Goal: Information Seeking & Learning: Learn about a topic

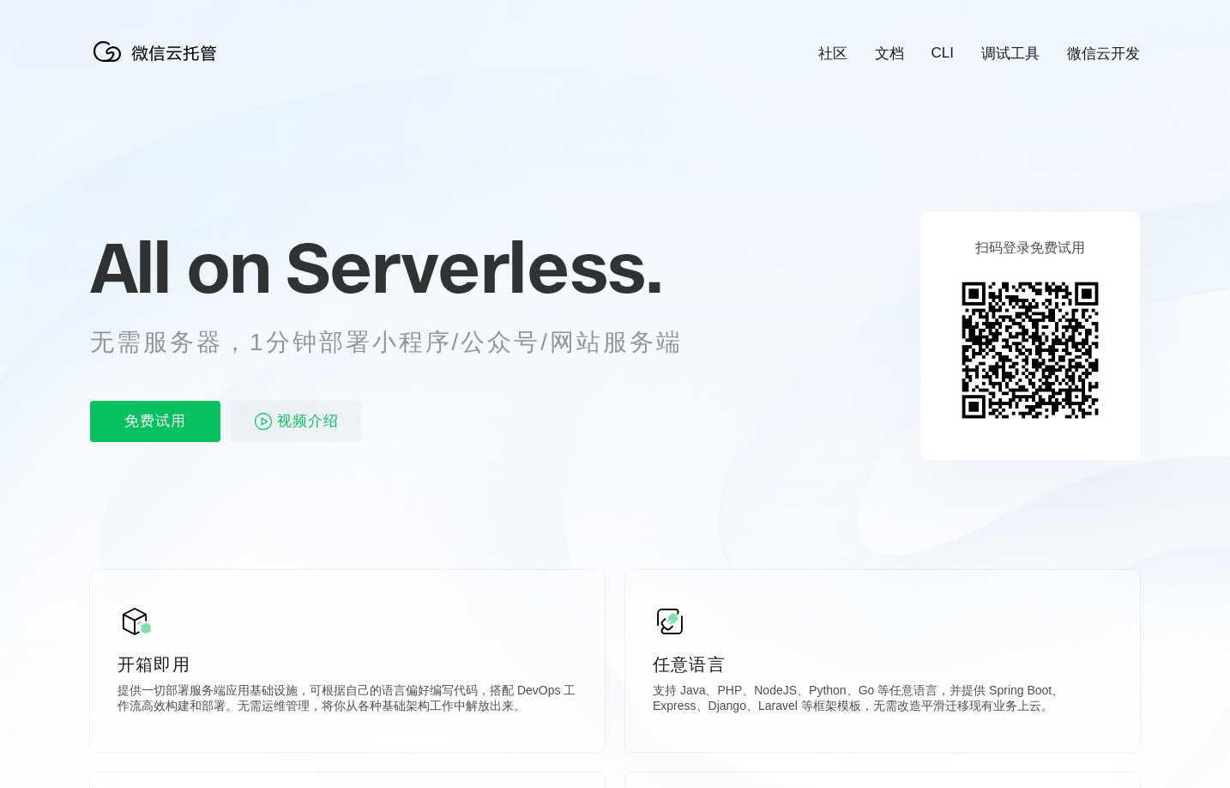
click at [991, 54] on link "调试工具" at bounding box center [1010, 54] width 58 height 20
click at [812, 509] on icon at bounding box center [615, 463] width 1647 height 926
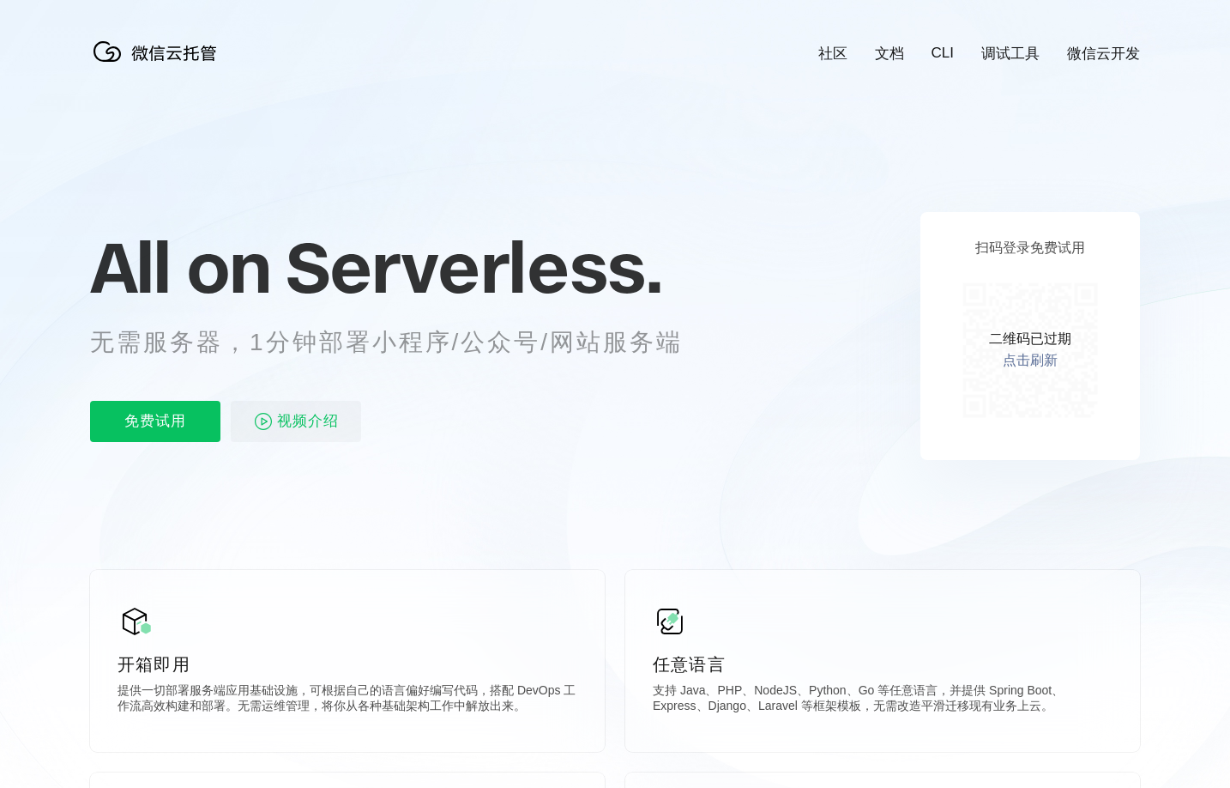
click at [848, 501] on icon at bounding box center [615, 463] width 1647 height 926
click at [1020, 359] on link "点击刷新" at bounding box center [1030, 361] width 55 height 18
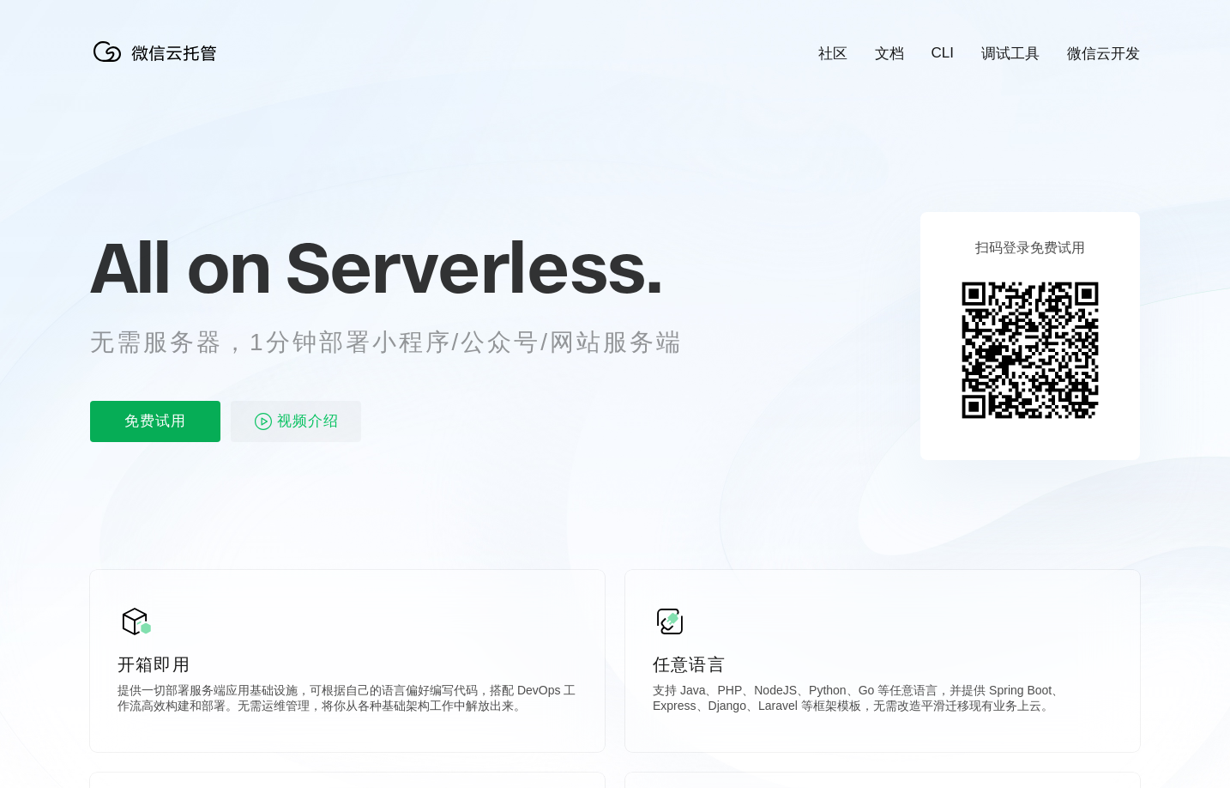
click at [110, 410] on p "免费试用" at bounding box center [155, 421] width 130 height 41
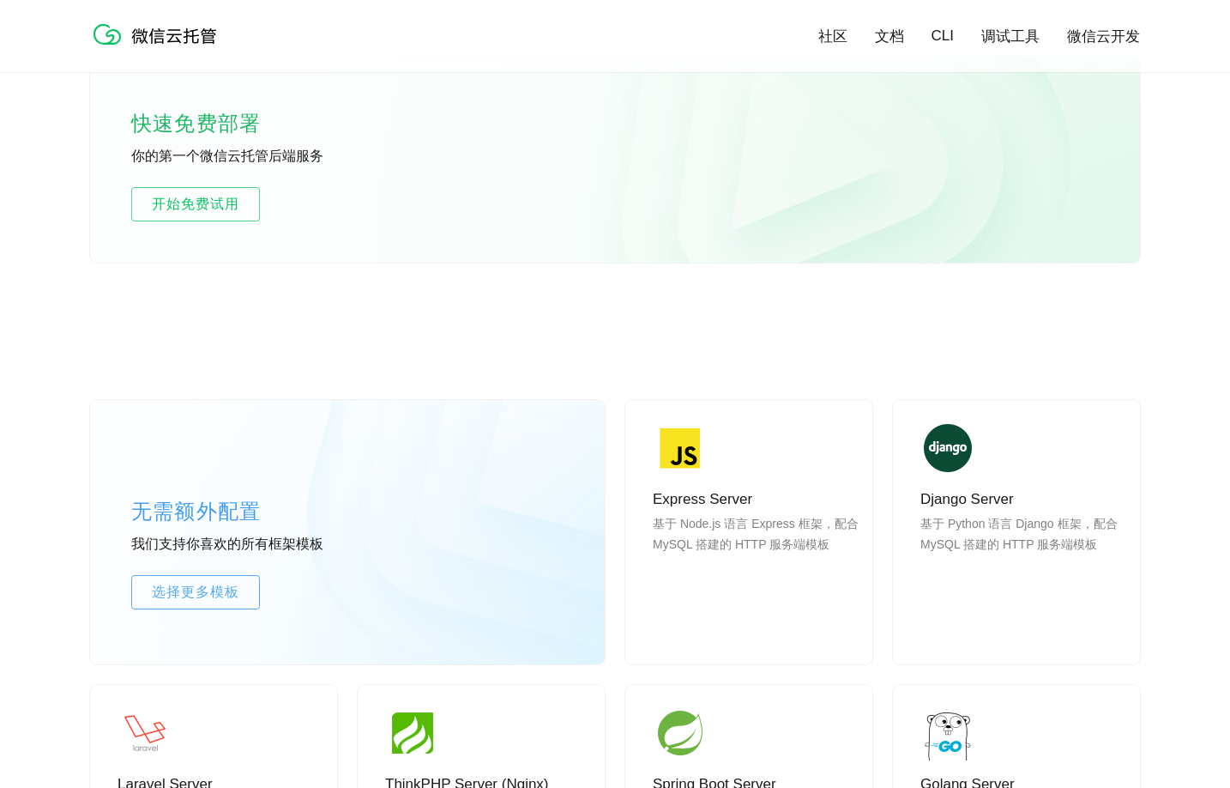
scroll to position [1115, 0]
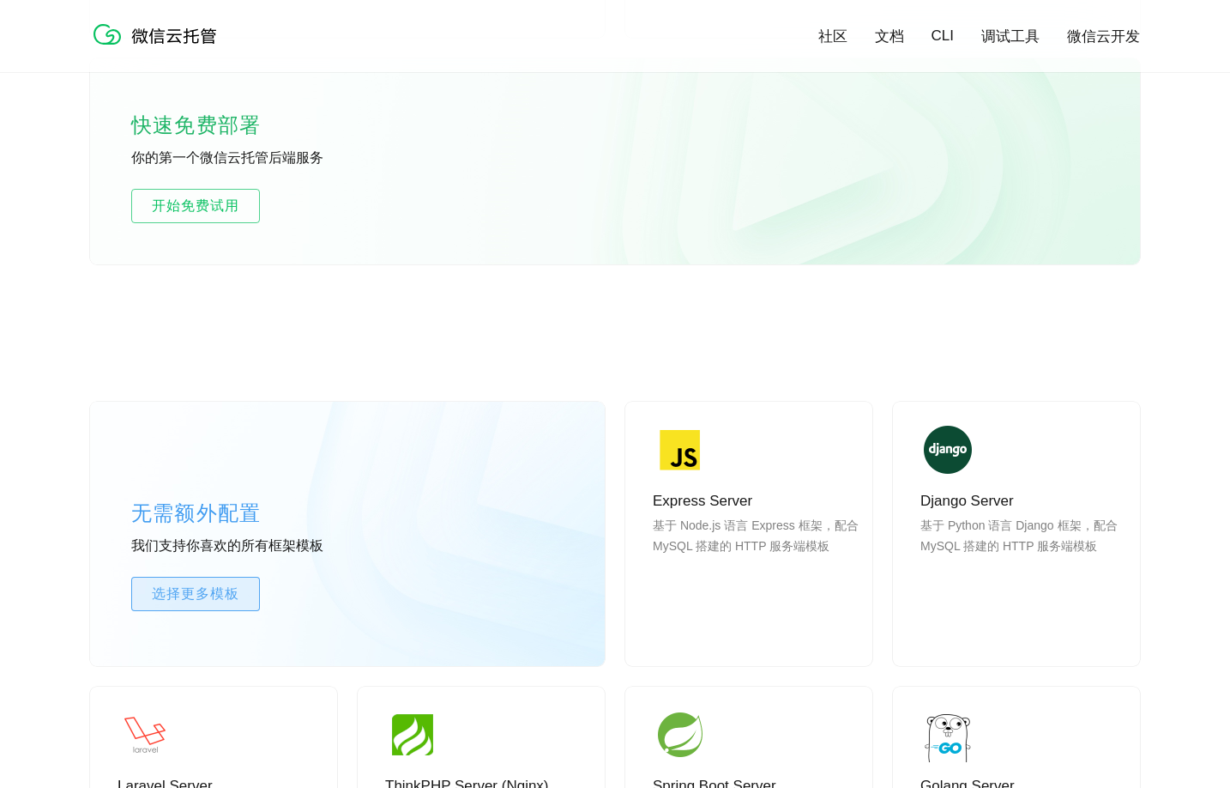
click at [237, 597] on span "选择更多模板" at bounding box center [195, 593] width 127 height 21
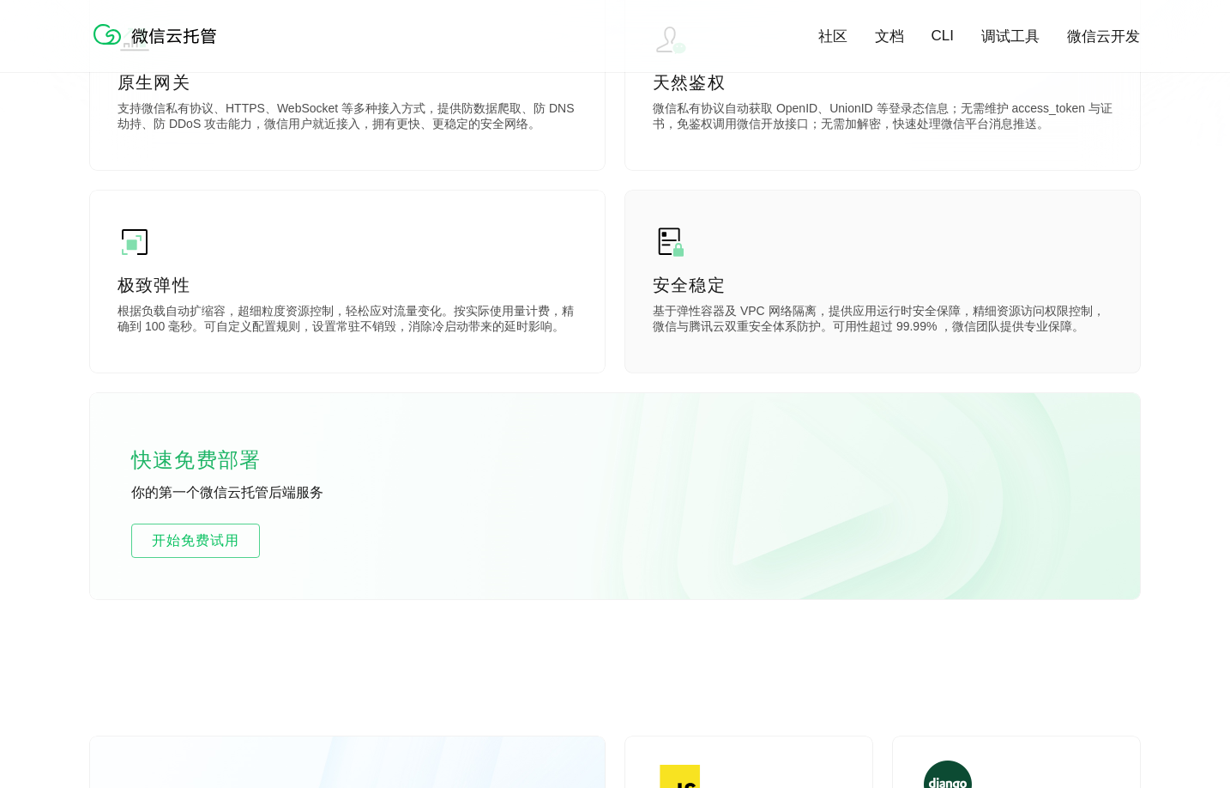
scroll to position [515, 0]
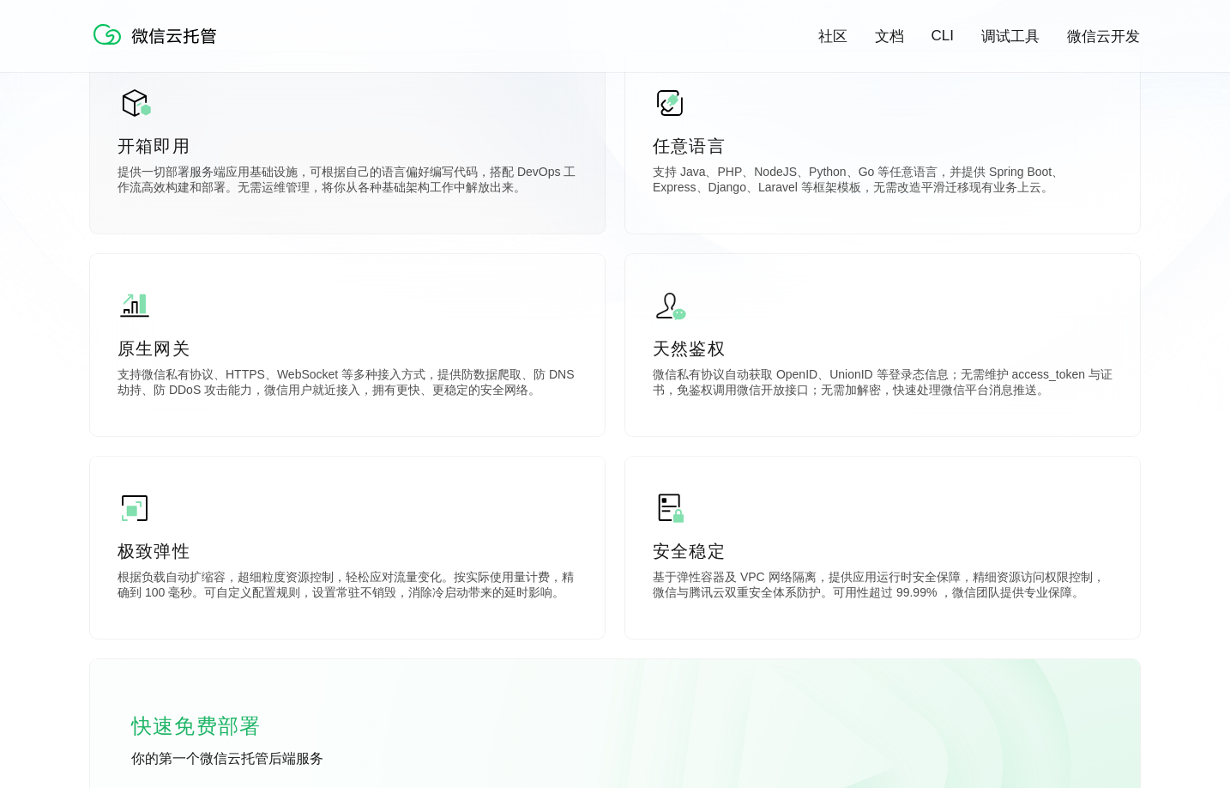
click at [603, 112] on div "开箱即用 提供一切部署服务端应用基础设施，可根据自己的语言偏好编写代码，搭配 DevOps 工作流高效构建和部署。无需运维管理，将你从各种基础架构工作中解放出…" at bounding box center [347, 142] width 515 height 182
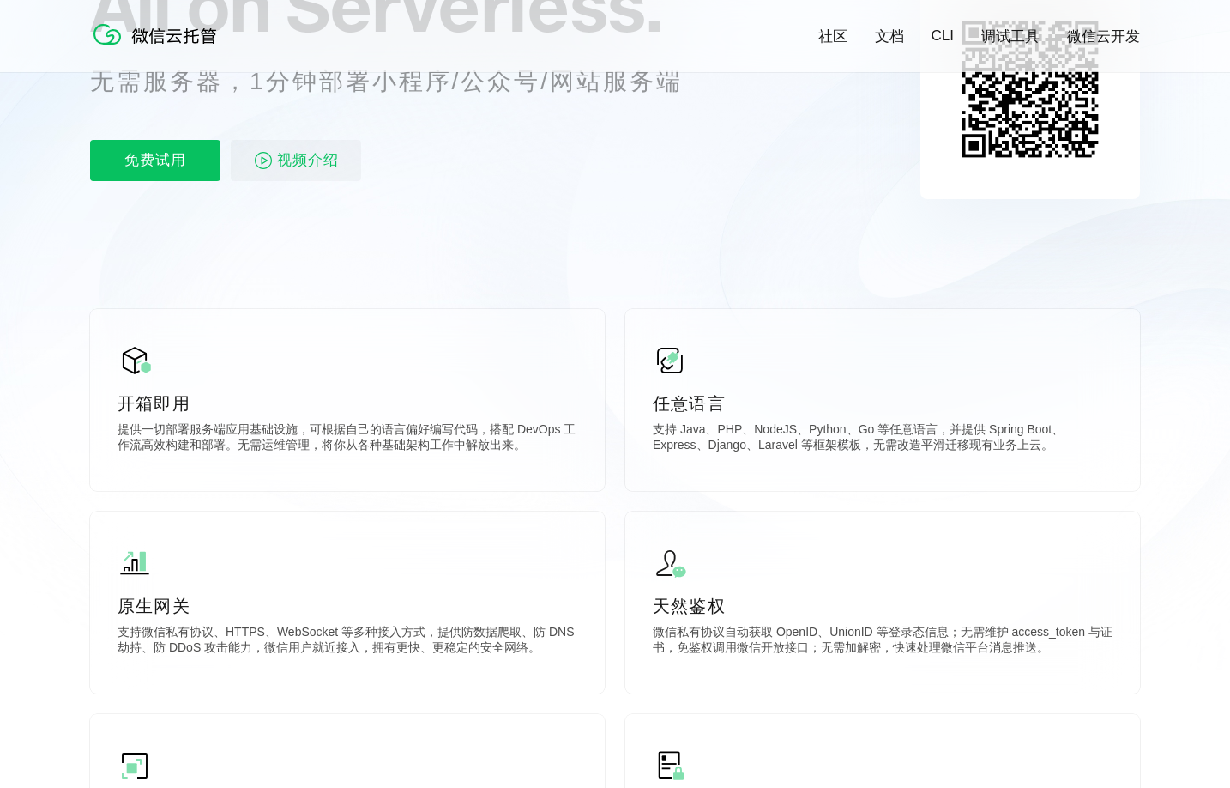
scroll to position [86, 0]
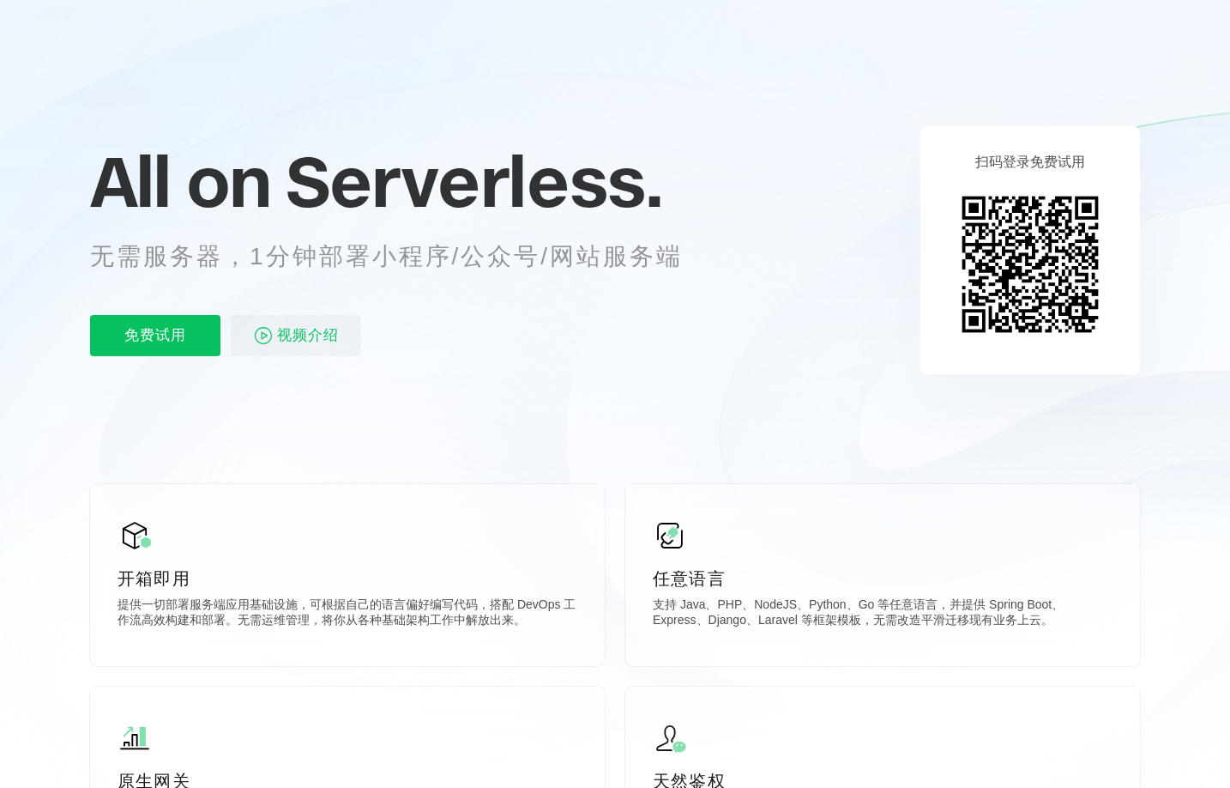
click at [1149, 273] on icon at bounding box center [615, 377] width 1647 height 926
click at [708, 383] on icon at bounding box center [615, 377] width 1647 height 926
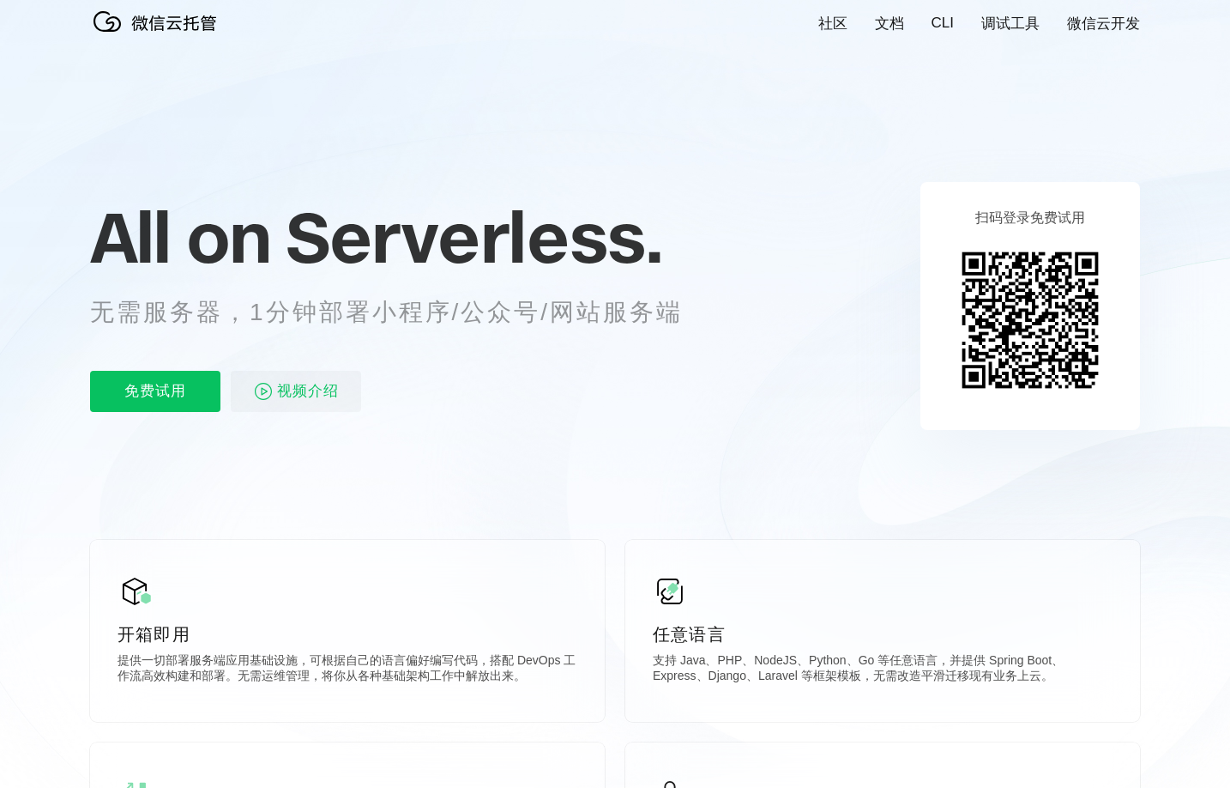
scroll to position [0, 0]
